Goal: Navigation & Orientation: Find specific page/section

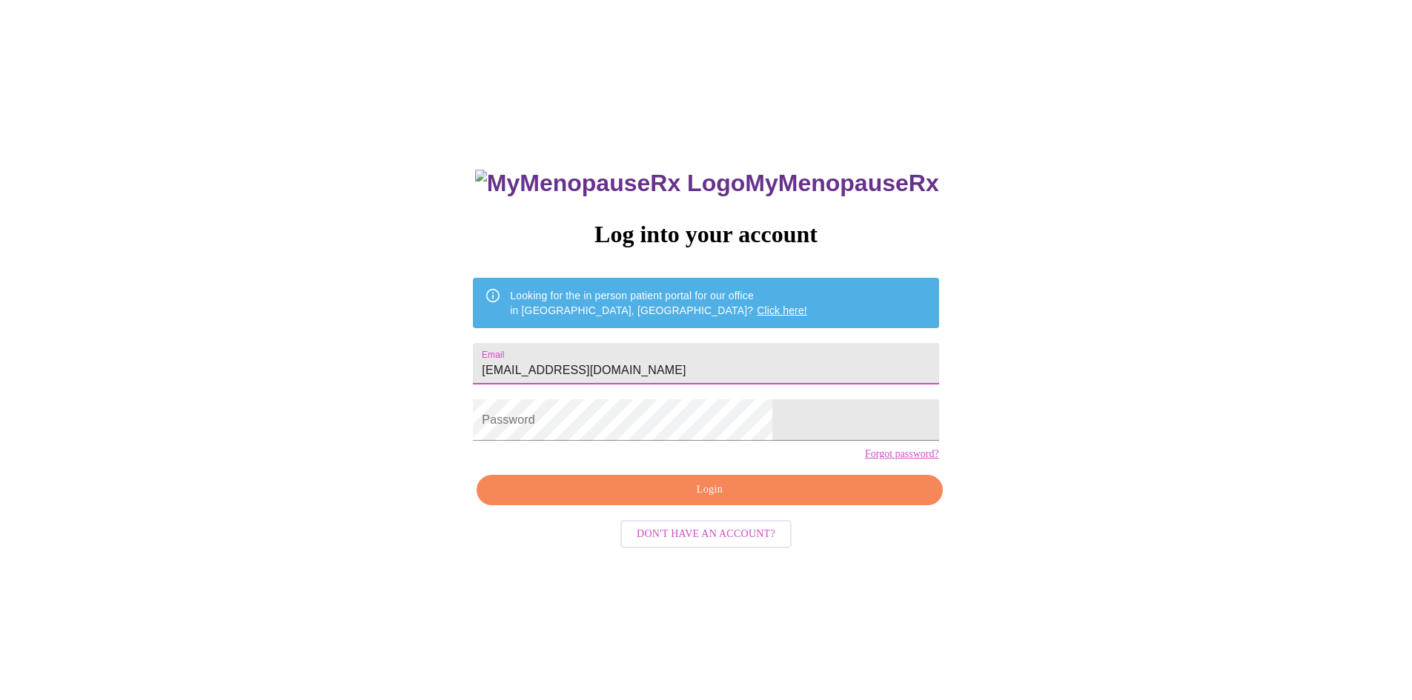
type input "[EMAIL_ADDRESS][DOMAIN_NAME]"
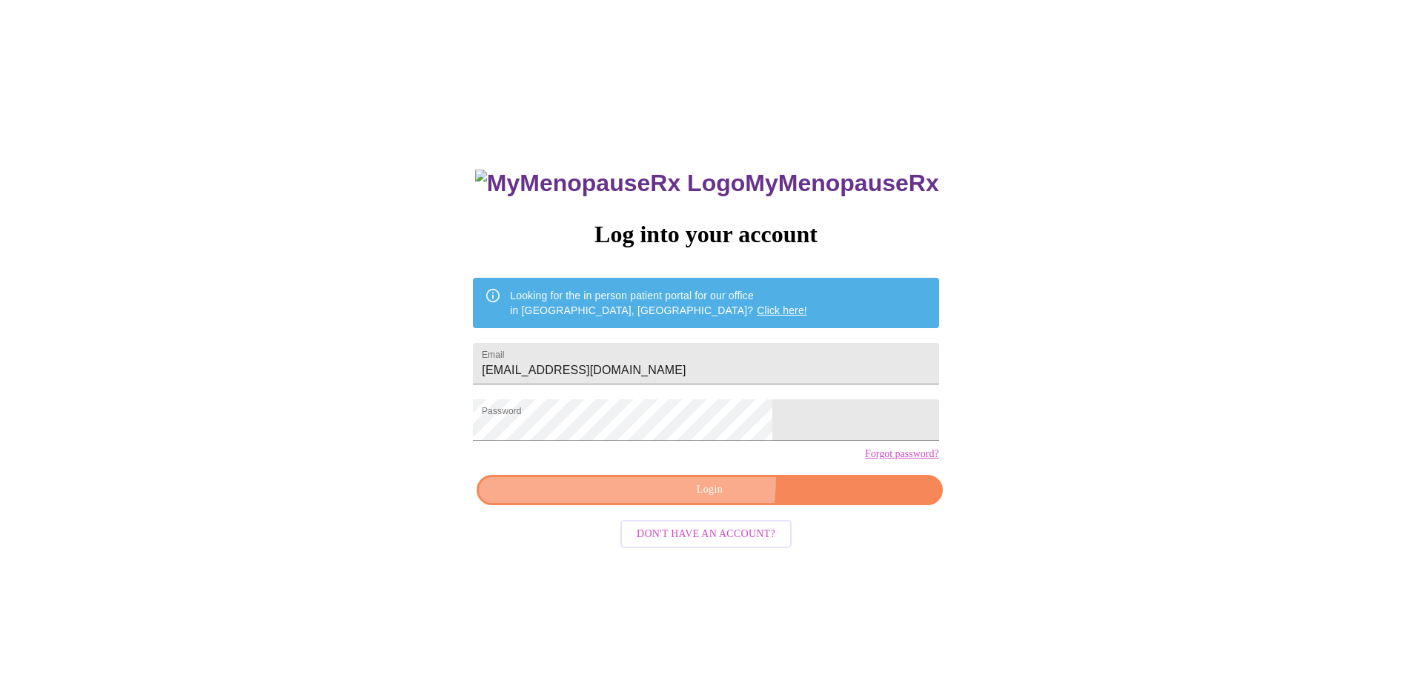
click at [660, 504] on button "Login" at bounding box center [709, 490] width 465 height 30
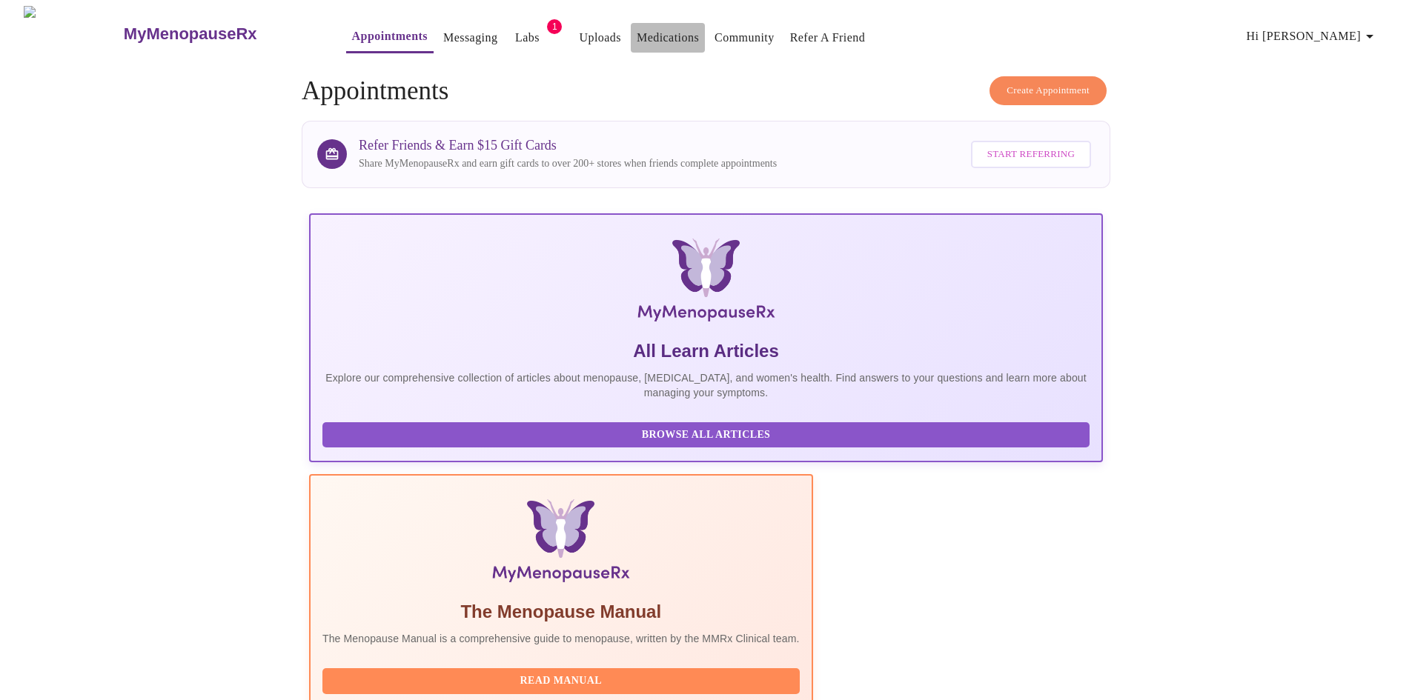
click at [637, 27] on link "Medications" at bounding box center [668, 37] width 62 height 21
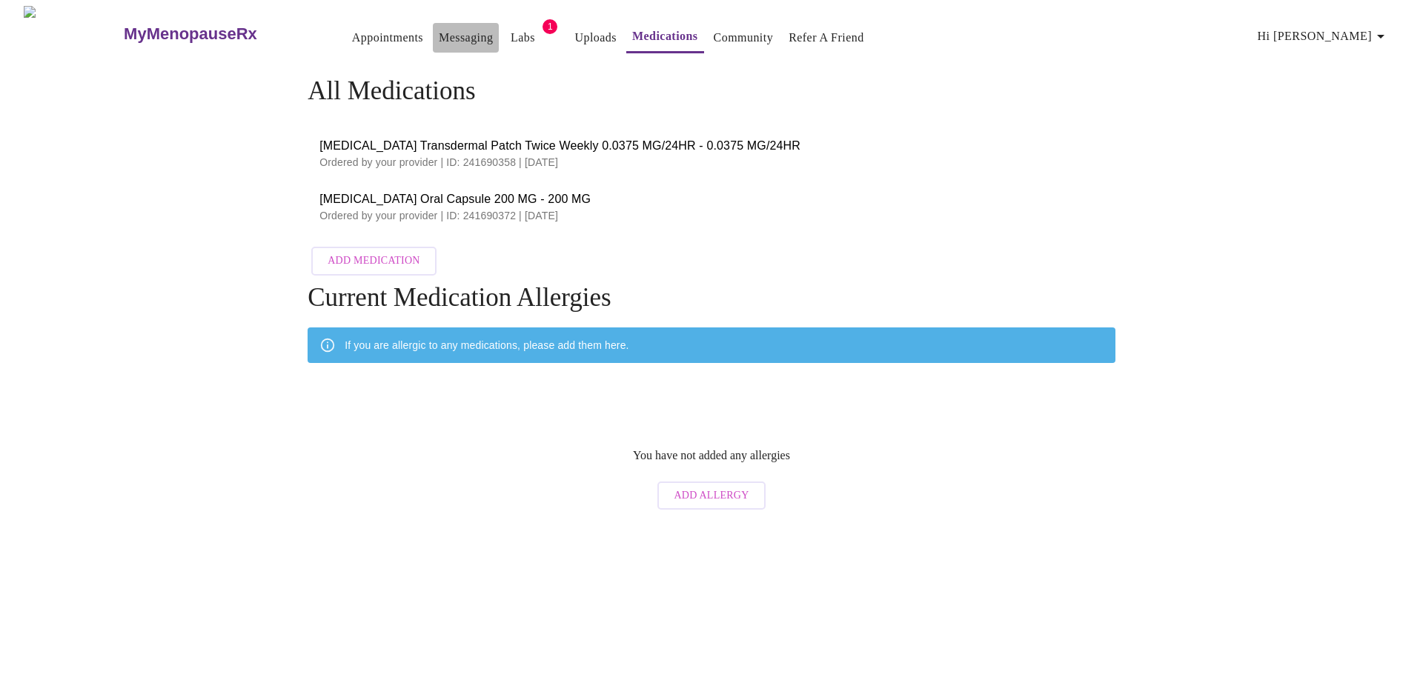
click at [439, 27] on link "Messaging" at bounding box center [466, 37] width 54 height 21
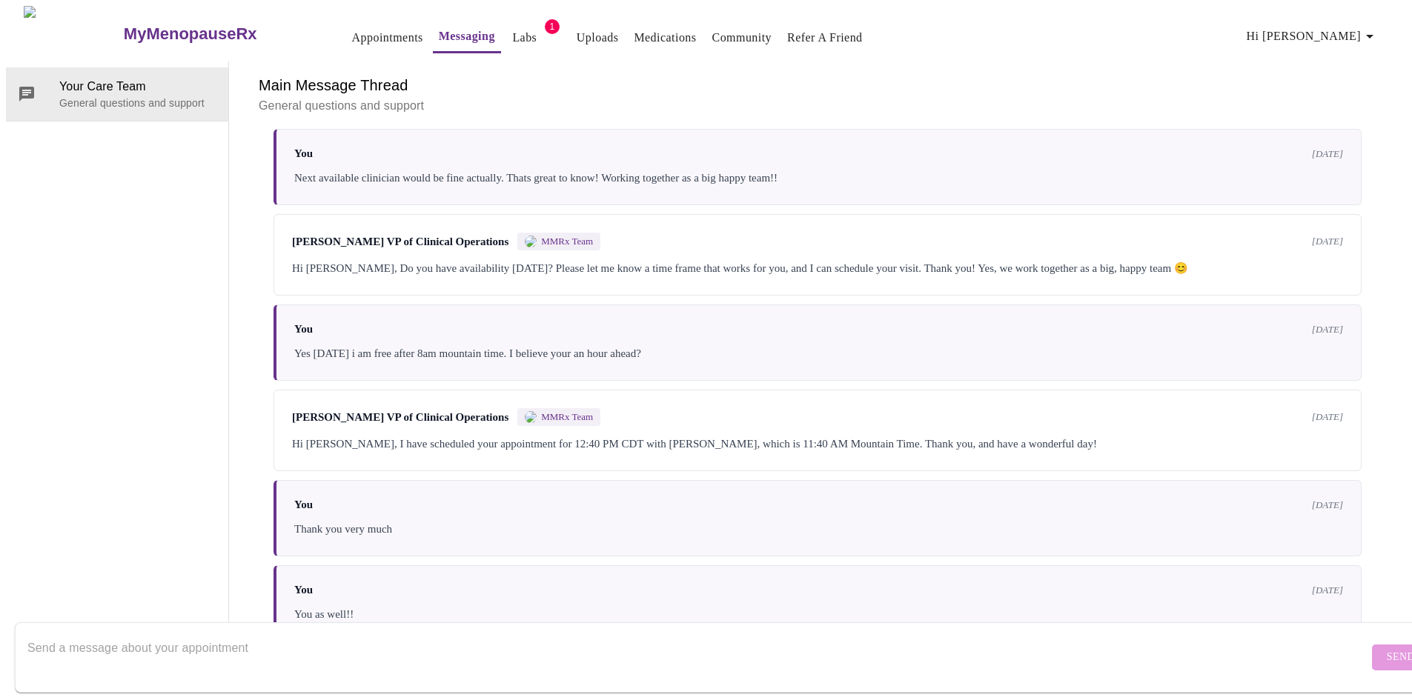
scroll to position [1665, 0]
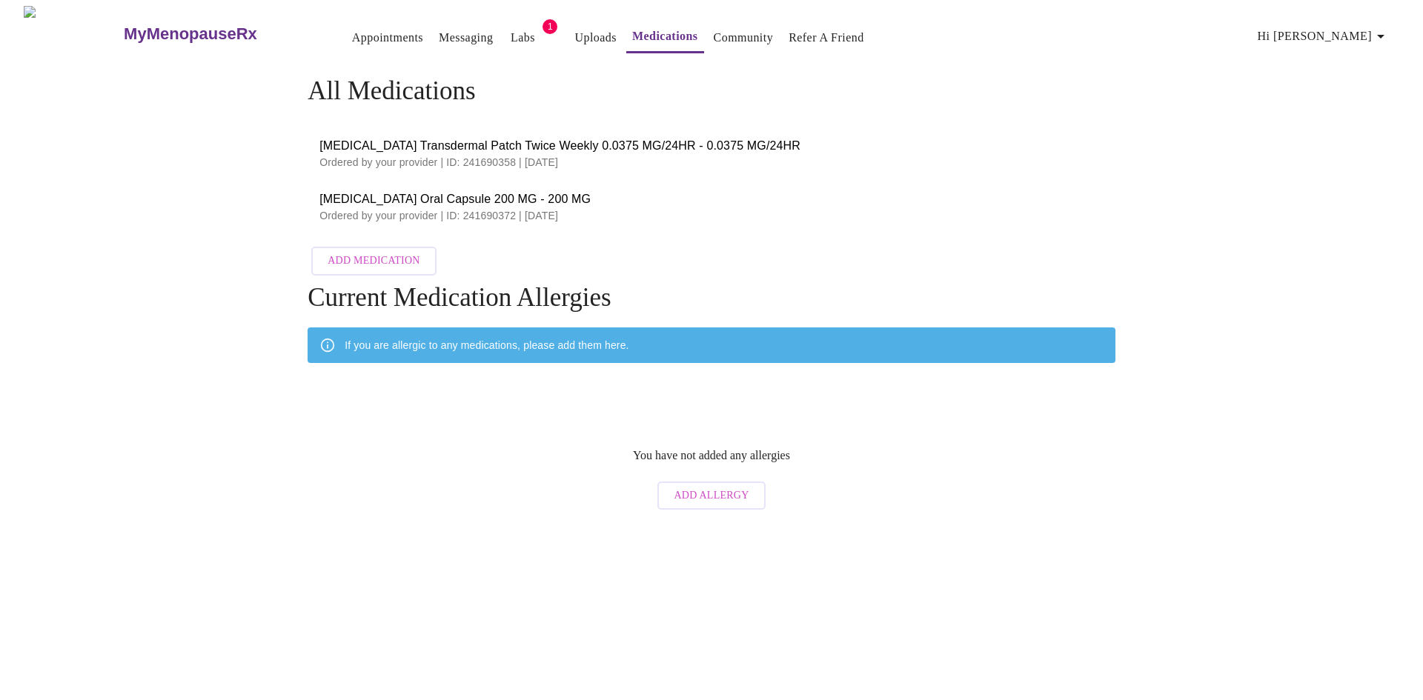
click at [352, 32] on link "Appointments" at bounding box center [387, 37] width 71 height 21
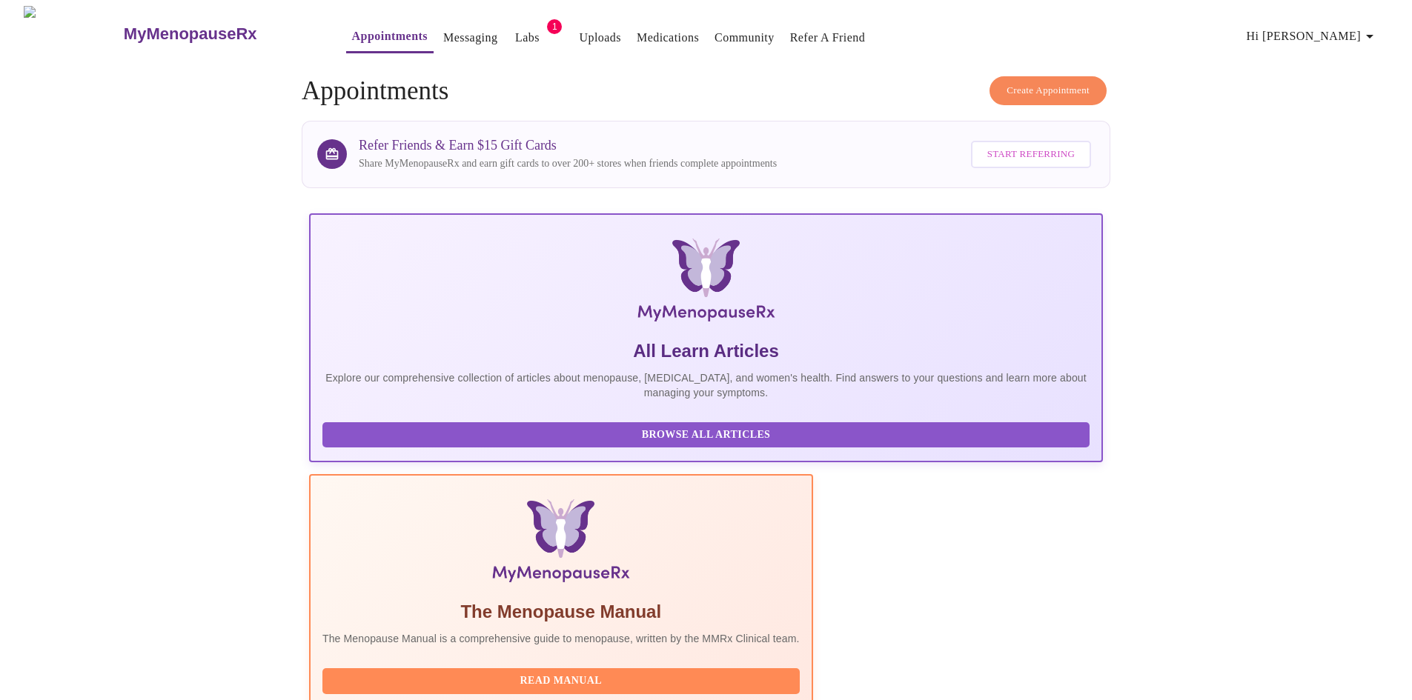
click at [637, 27] on link "Medications" at bounding box center [668, 37] width 62 height 21
